Goal: Task Accomplishment & Management: Manage account settings

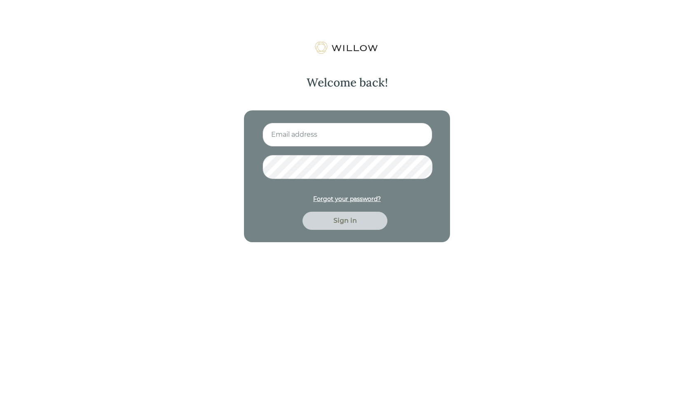
click at [364, 141] on input at bounding box center [348, 135] width 170 height 24
type input "[EMAIL_ADDRESS][PERSON_NAME][DOMAIN_NAME]"
click at [303, 212] on button "Sign in" at bounding box center [345, 221] width 85 height 18
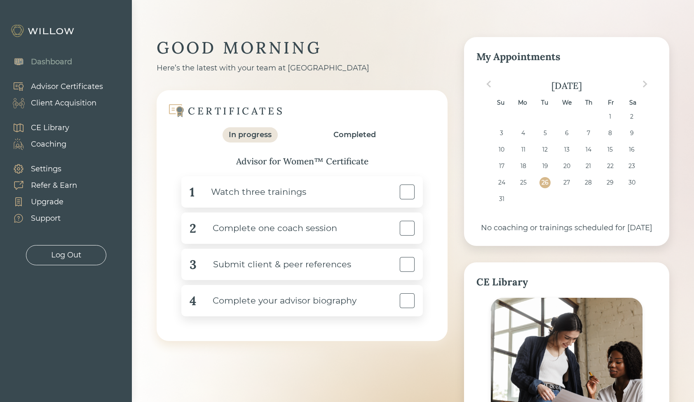
click at [48, 103] on div "Client Acquisition" at bounding box center [64, 103] width 66 height 11
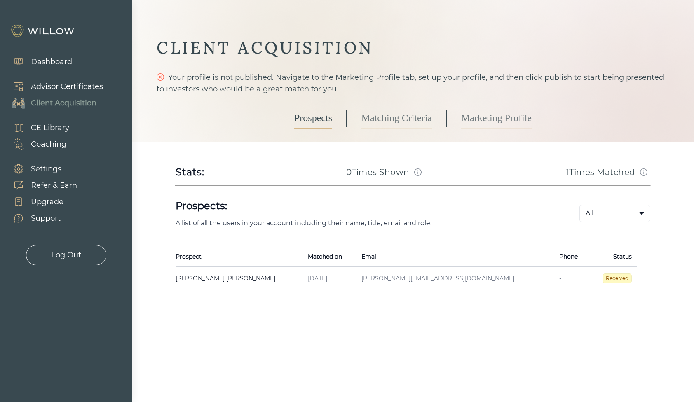
click at [416, 120] on link "Matching Criteria" at bounding box center [397, 118] width 70 height 21
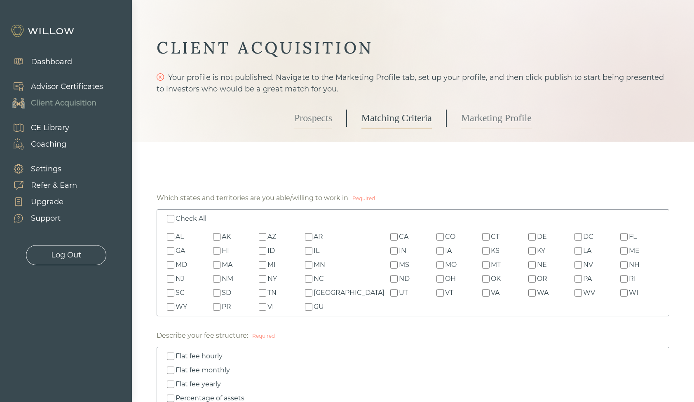
click at [500, 125] on link "Marketing Profile" at bounding box center [496, 118] width 70 height 21
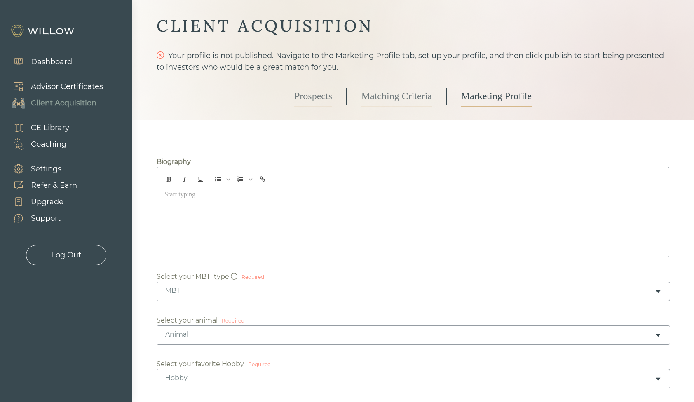
scroll to position [22, 0]
